Goal: Use online tool/utility: Utilize a website feature to perform a specific function

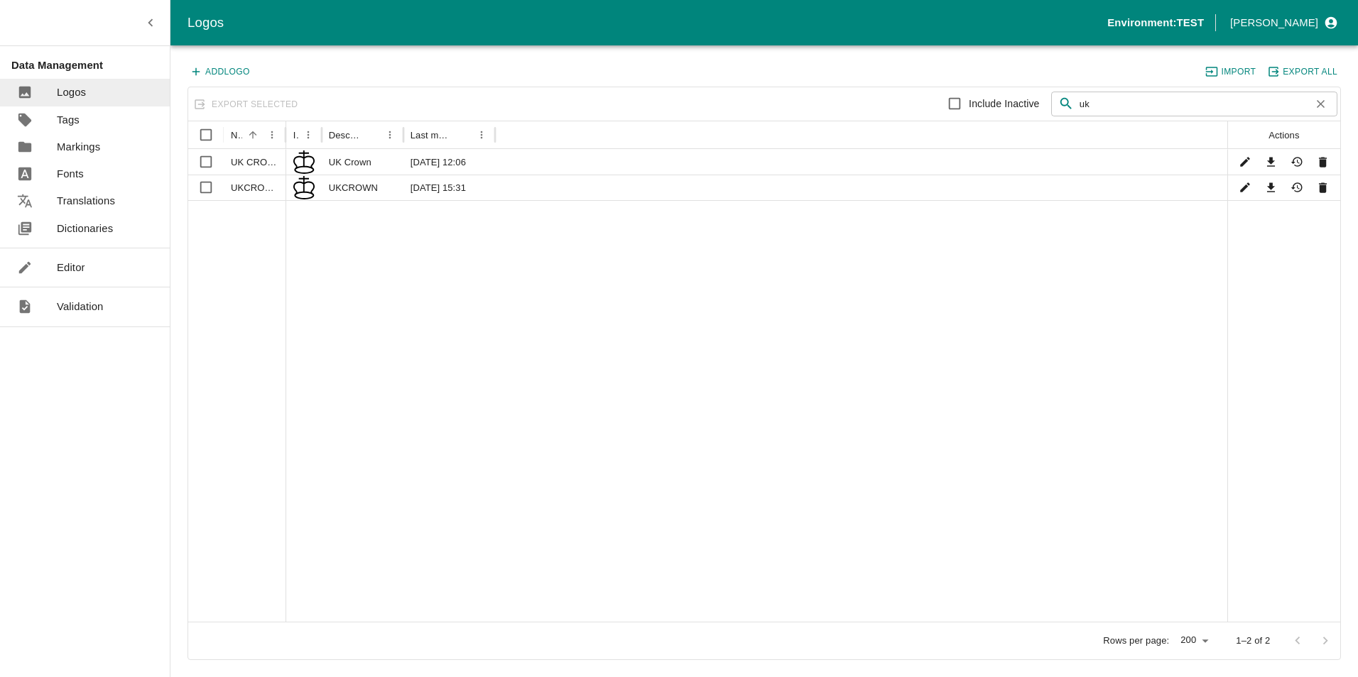
click at [92, 268] on link "Editor" at bounding box center [85, 267] width 170 height 27
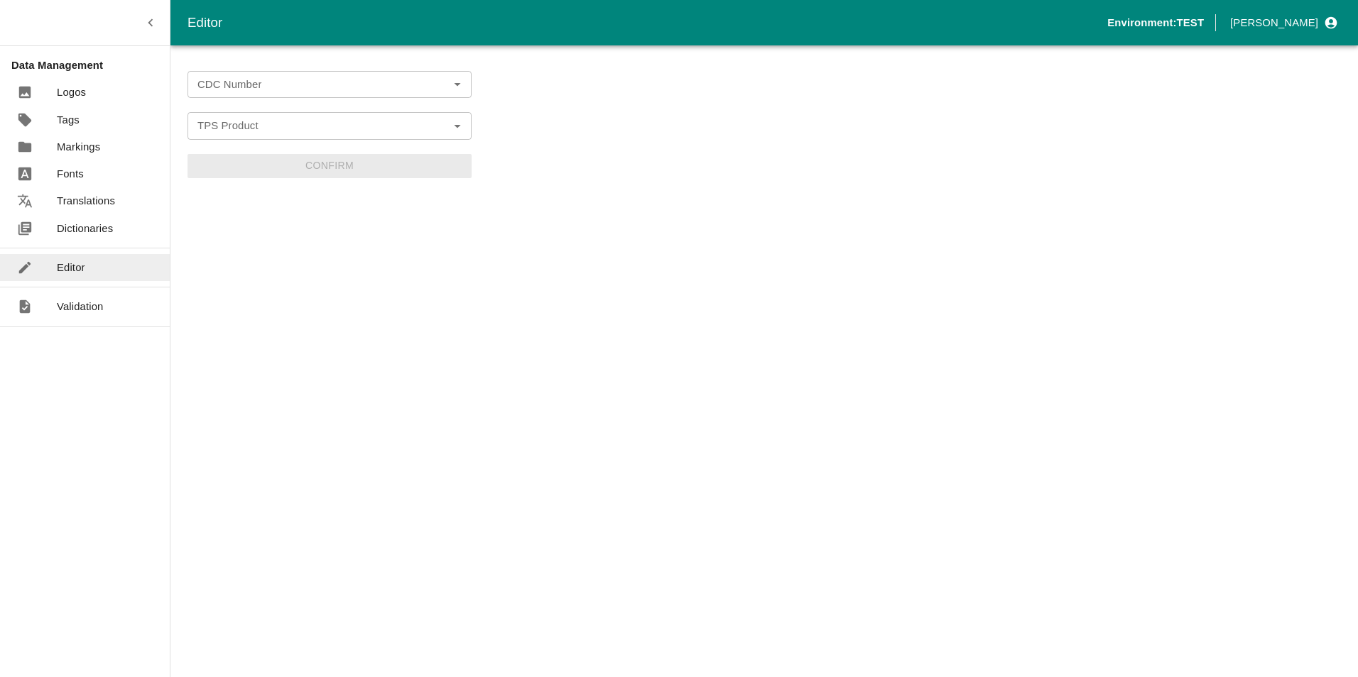
click at [460, 90] on icon "Open" at bounding box center [457, 85] width 16 height 16
click at [351, 94] on input "CDC Number" at bounding box center [318, 84] width 252 height 18
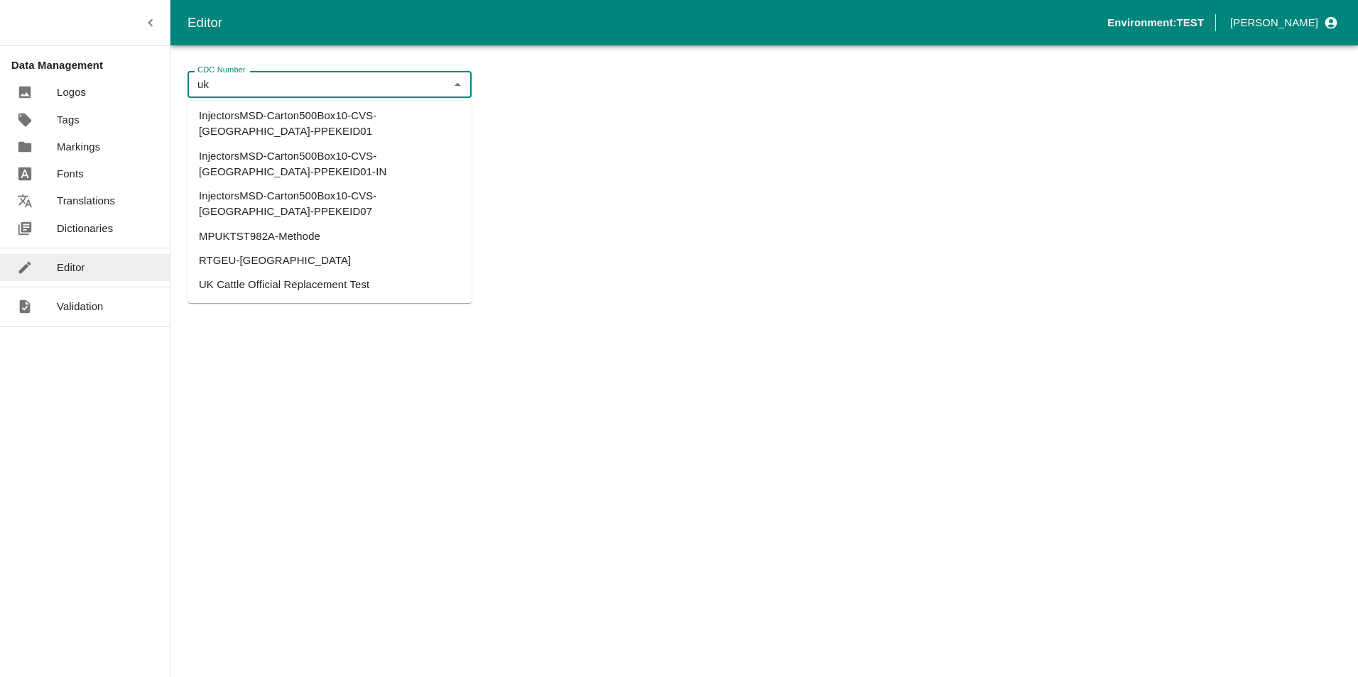
click at [278, 273] on li "UK Cattle Official Replacement Test" at bounding box center [329, 285] width 284 height 24
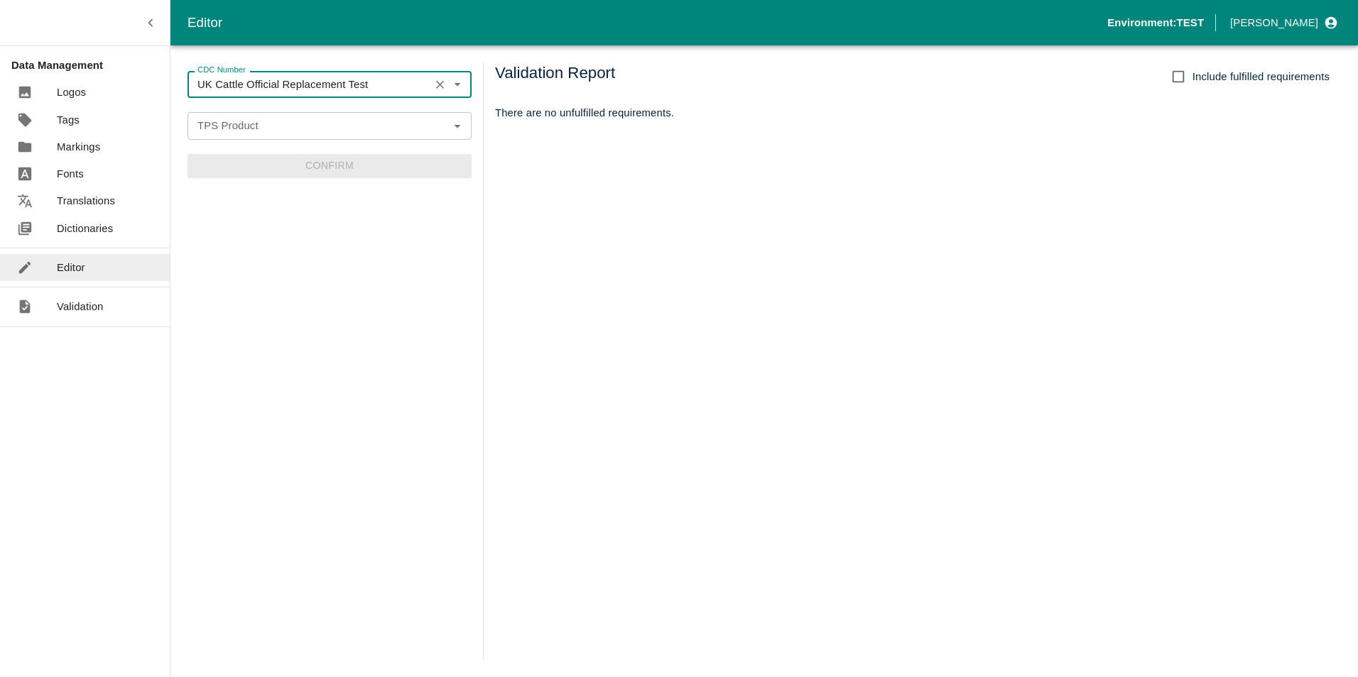
click at [453, 130] on icon "Open" at bounding box center [457, 126] width 16 height 16
type input "UK Cattle Official Replacement Test"
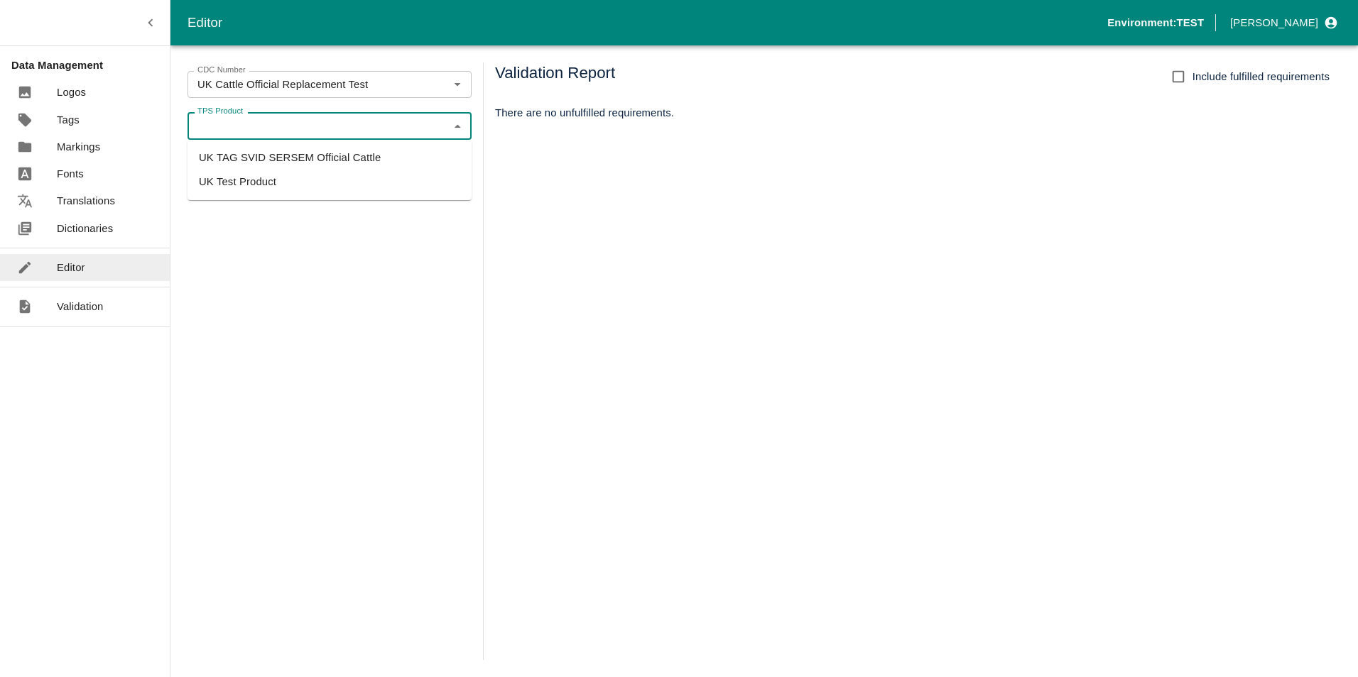
drag, startPoint x: 261, startPoint y: 160, endPoint x: 285, endPoint y: 162, distance: 24.2
click at [262, 158] on li "UK TAG SVID SERSEM Official Cattle" at bounding box center [329, 158] width 284 height 24
type input "UK TAG SVID SERSEM Official Cattle"
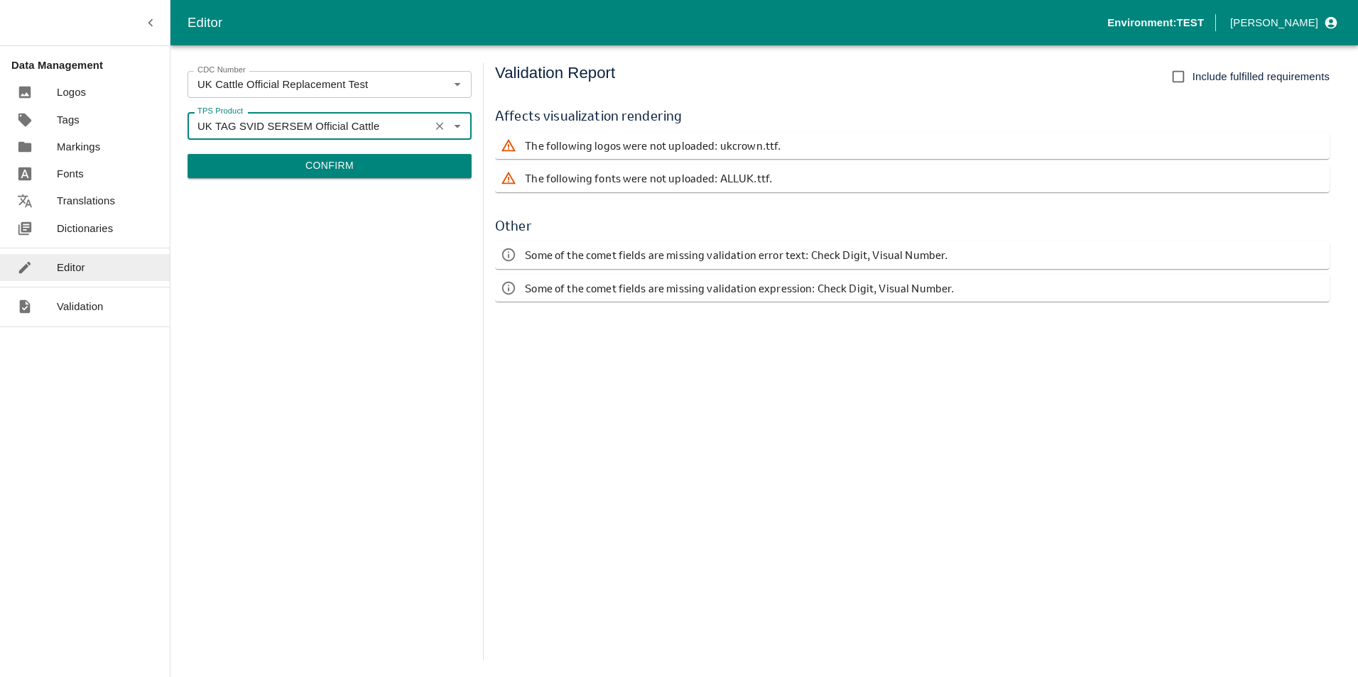
click at [299, 170] on button "Confirm" at bounding box center [329, 166] width 284 height 24
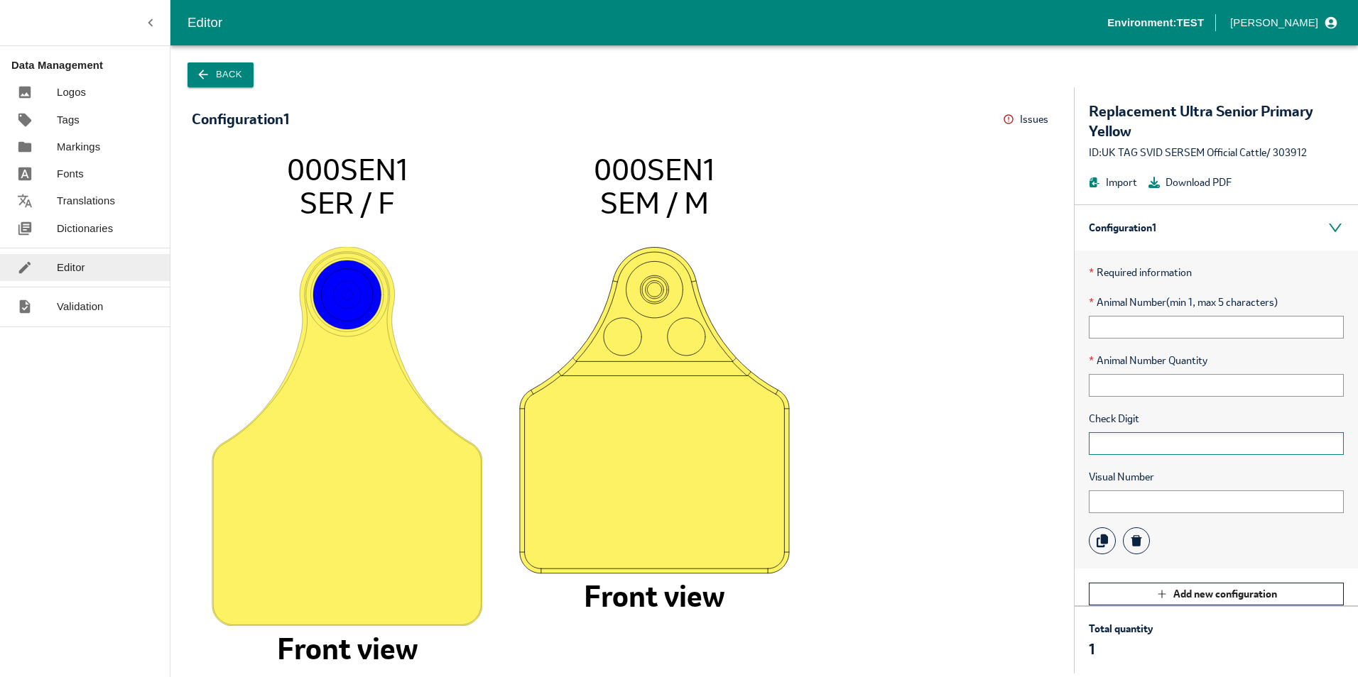
click at [1147, 442] on input "text" at bounding box center [1215, 443] width 255 height 23
type input "uk"
click at [1130, 326] on input "text" at bounding box center [1215, 327] width 255 height 23
type input "123456"
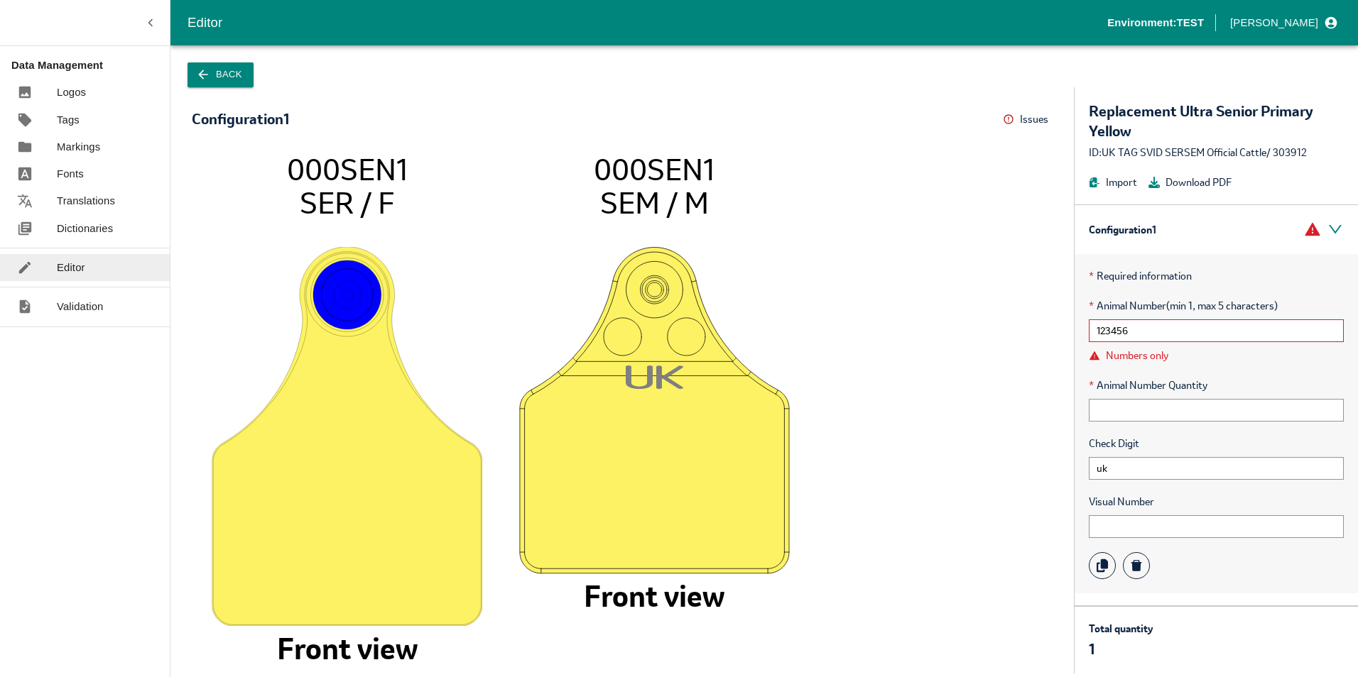
drag, startPoint x: 1137, startPoint y: 332, endPoint x: 1064, endPoint y: 332, distance: 73.1
click at [1065, 332] on div "Configuration 1 Issues Menu 000SEN1 SER / F Front view U K 000SEN1 SEM / M Fron…" at bounding box center [763, 380] width 1187 height 586
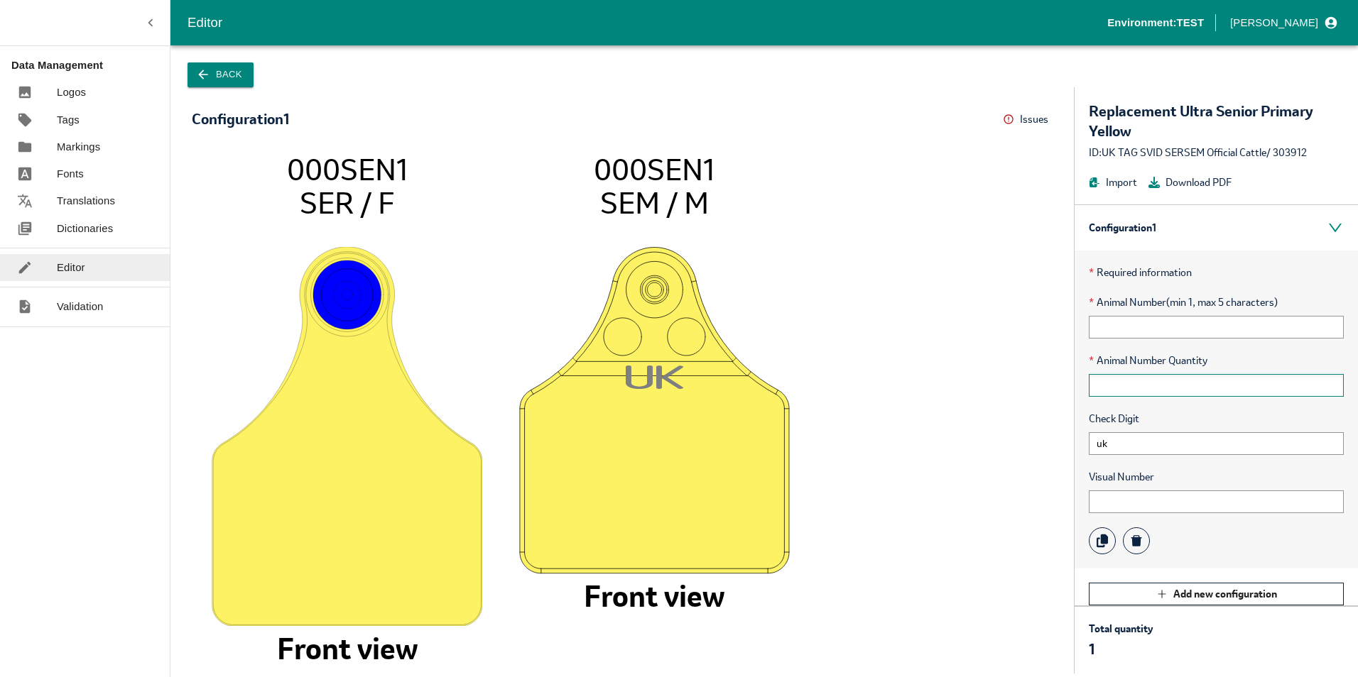
click at [1120, 385] on input "text" at bounding box center [1215, 385] width 255 height 23
click at [1123, 501] on input "text" at bounding box center [1215, 502] width 255 height 23
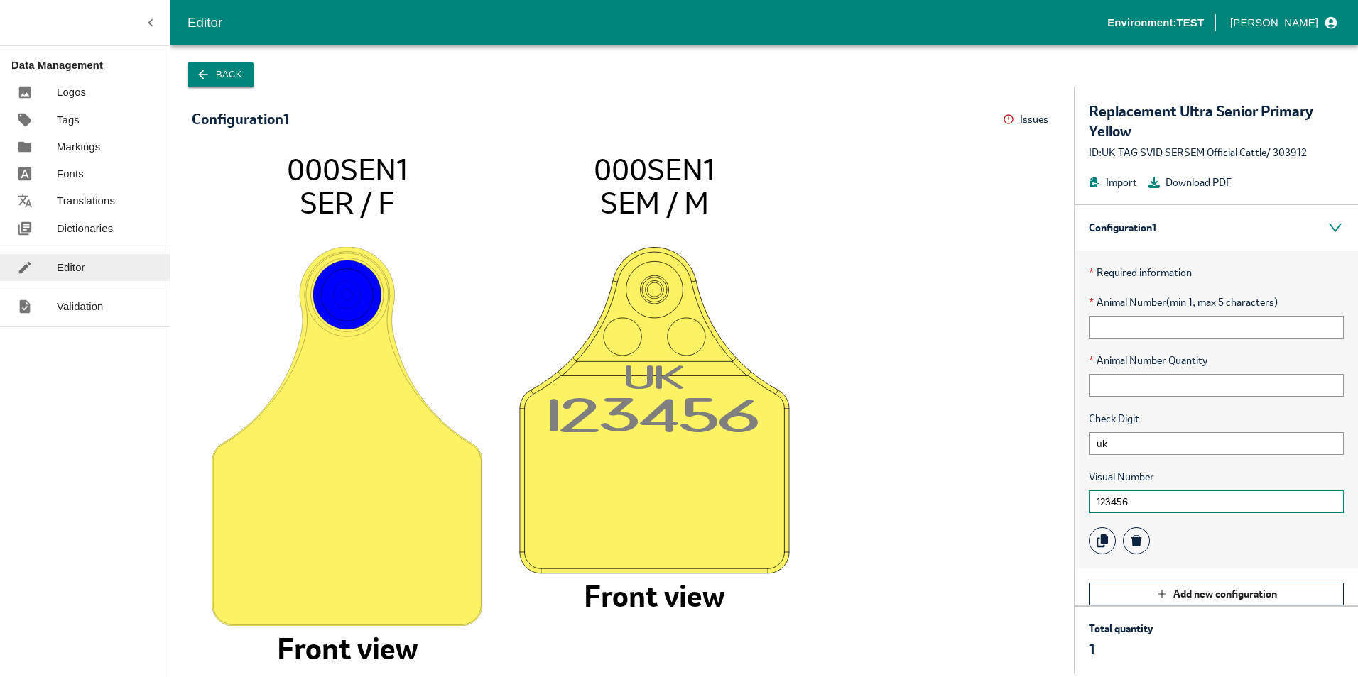
type input "123456"
